Goal: Information Seeking & Learning: Learn about a topic

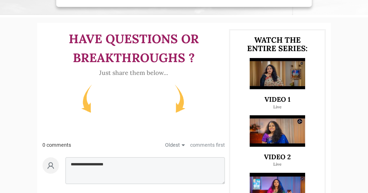
scroll to position [232, 0]
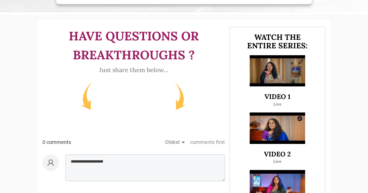
click at [280, 132] on img at bounding box center [276, 127] width 55 height 31
